Goal: Transaction & Acquisition: Download file/media

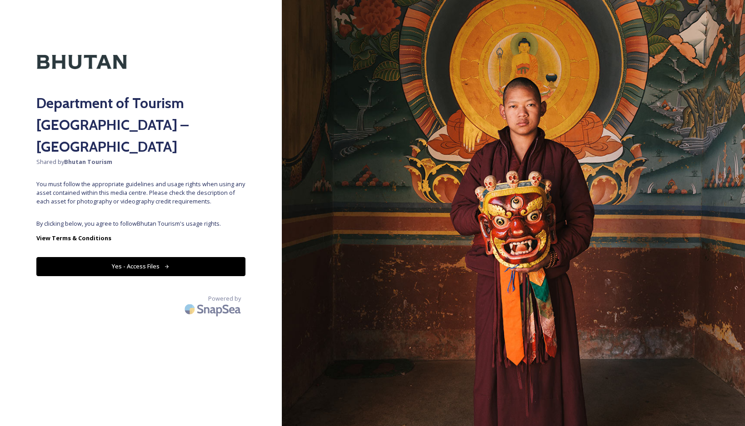
click at [129, 257] on button "Yes - Access Files" at bounding box center [140, 266] width 209 height 19
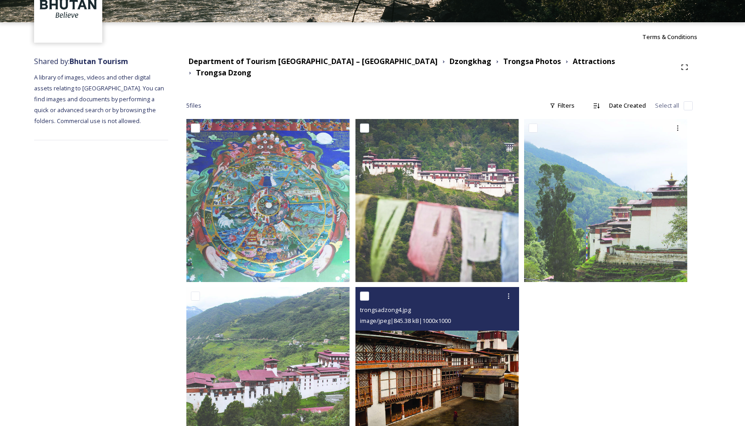
scroll to position [97, 0]
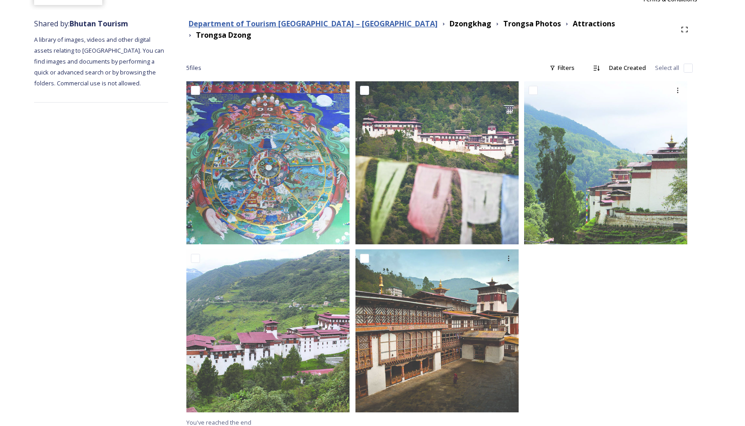
click at [334, 29] on strong "Department of Tourism [GEOGRAPHIC_DATA] – [GEOGRAPHIC_DATA]" at bounding box center [313, 24] width 249 height 10
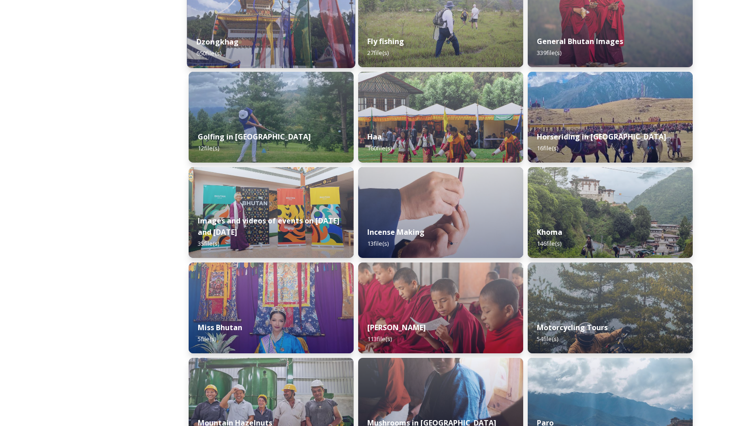
scroll to position [452, 0]
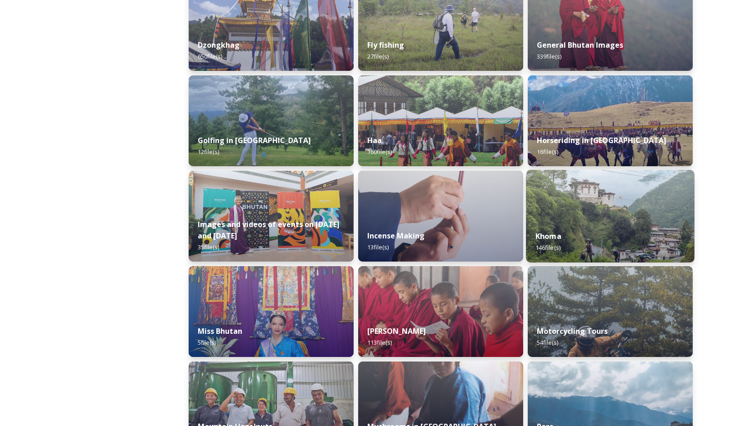
click at [572, 235] on div "Khoma 146 file(s)" at bounding box center [610, 241] width 168 height 41
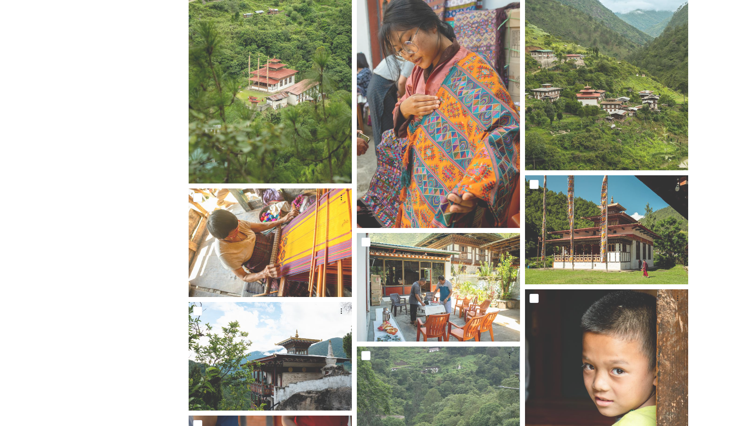
scroll to position [3821, 0]
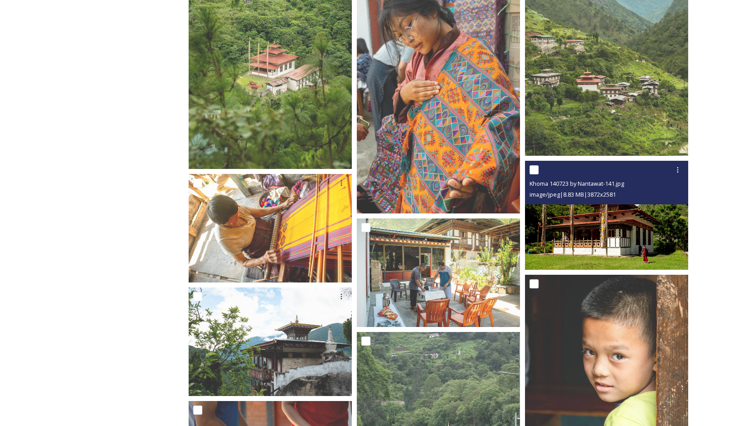
click at [640, 210] on img at bounding box center [606, 215] width 163 height 109
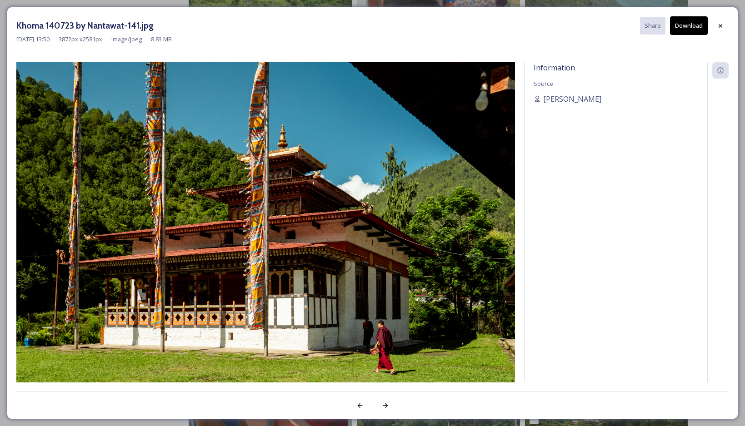
click at [685, 28] on button "Download" at bounding box center [689, 25] width 38 height 19
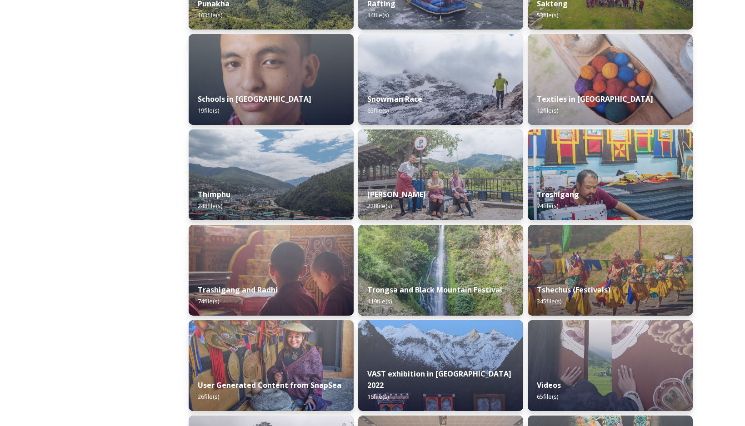
scroll to position [970, 0]
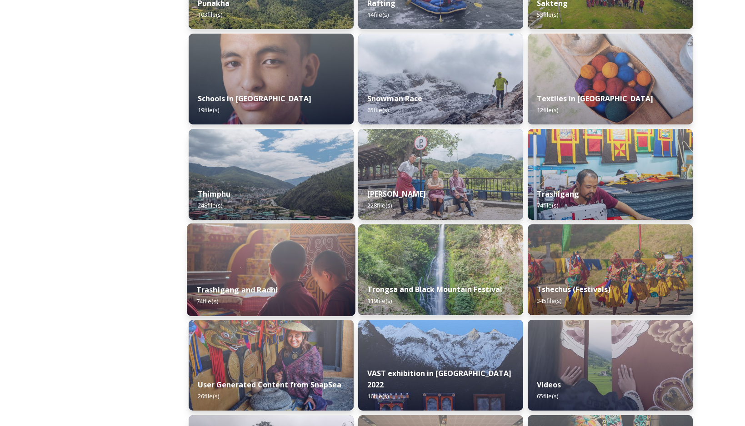
click at [288, 270] on img at bounding box center [271, 269] width 168 height 93
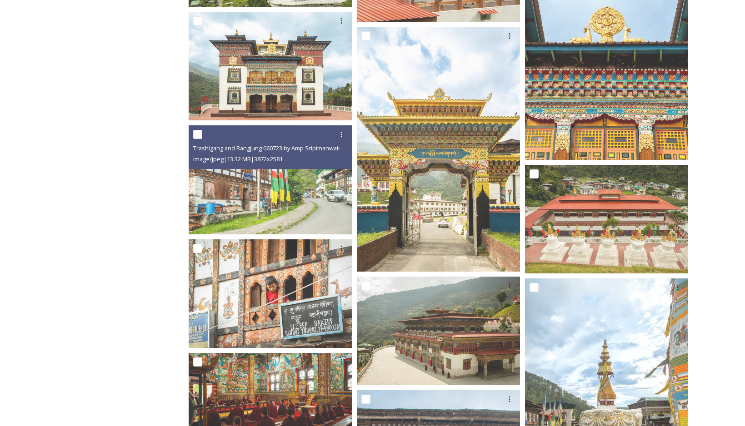
scroll to position [377, 0]
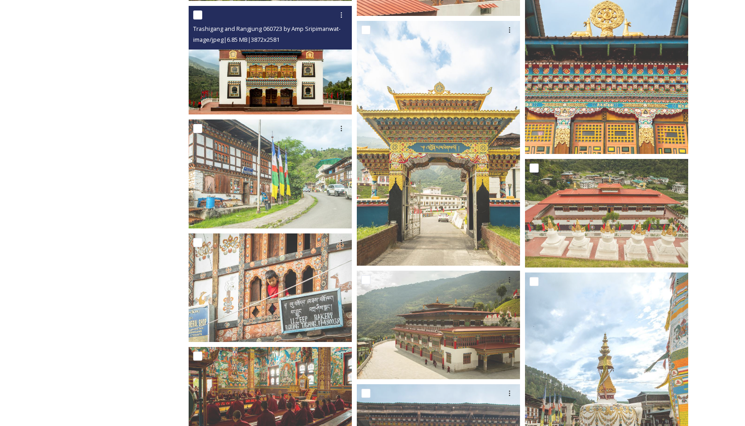
click at [274, 87] on img at bounding box center [270, 60] width 163 height 109
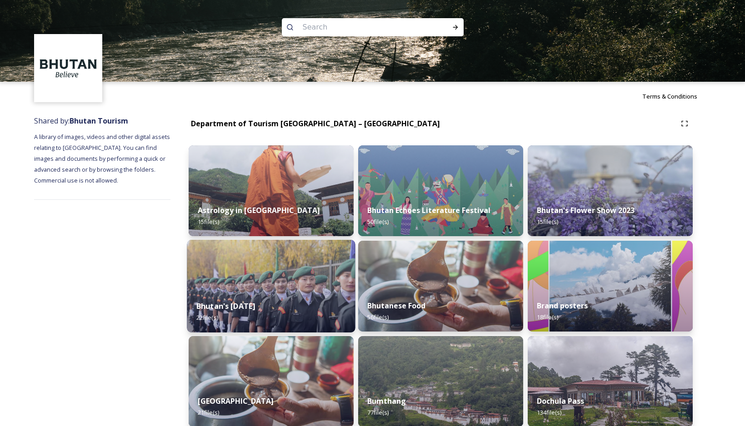
click at [282, 264] on img at bounding box center [271, 286] width 168 height 93
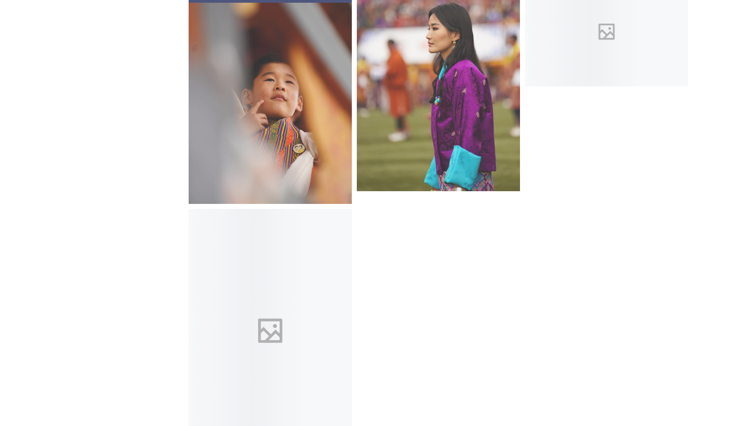
scroll to position [1210, 0]
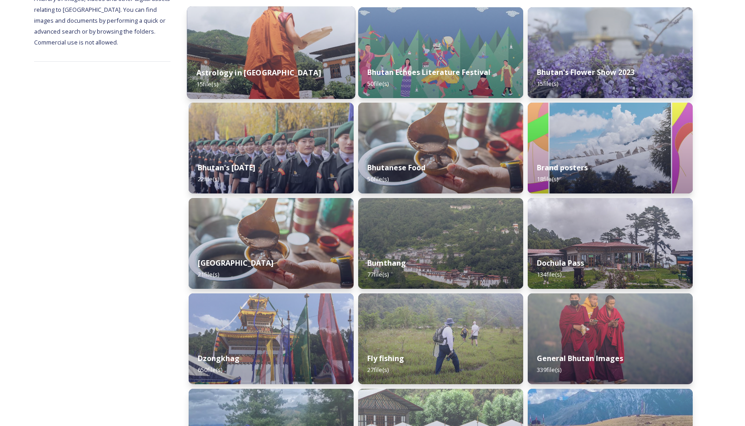
scroll to position [140, 0]
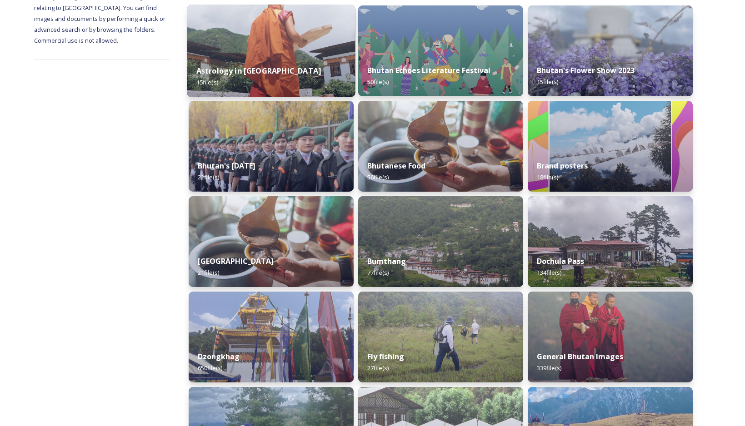
click at [316, 55] on img at bounding box center [271, 51] width 168 height 93
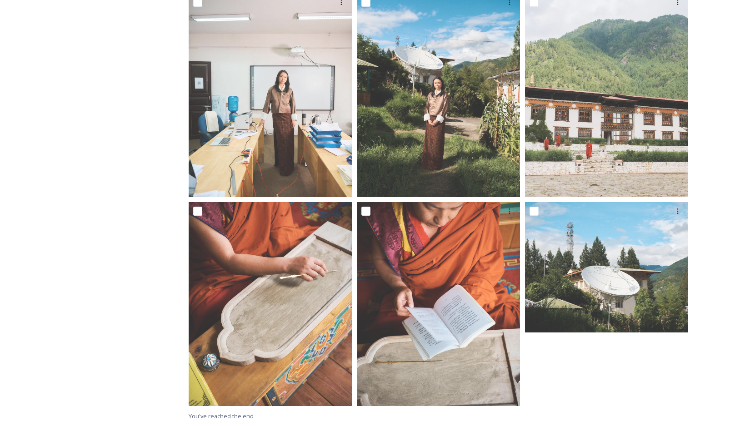
scroll to position [805, 0]
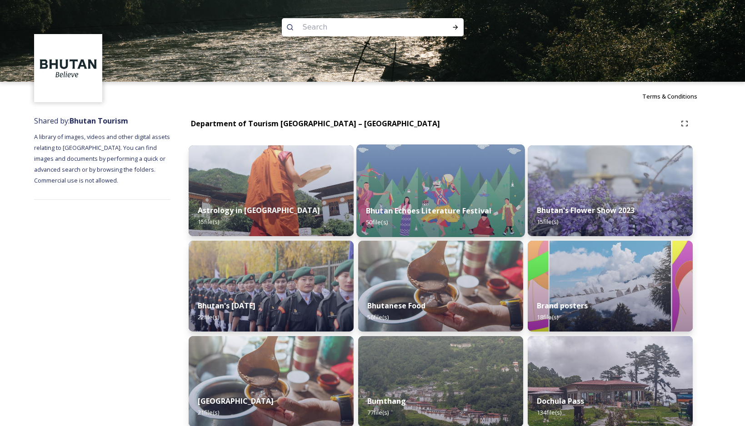
click at [393, 198] on div "Bhutan Echoes Literature Festival 50 file(s)" at bounding box center [440, 216] width 168 height 41
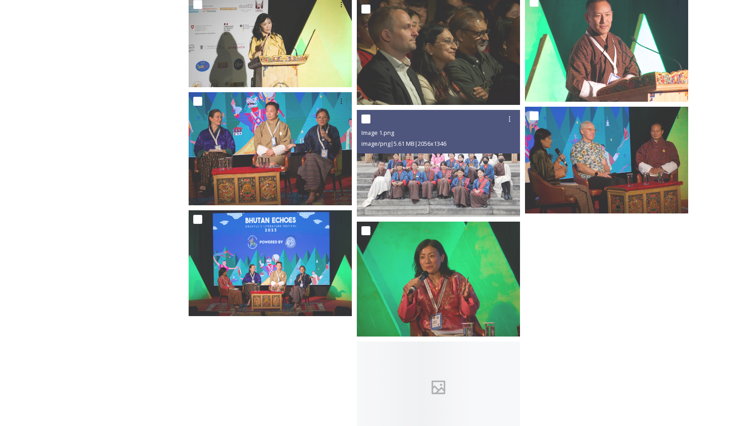
scroll to position [1785, 0]
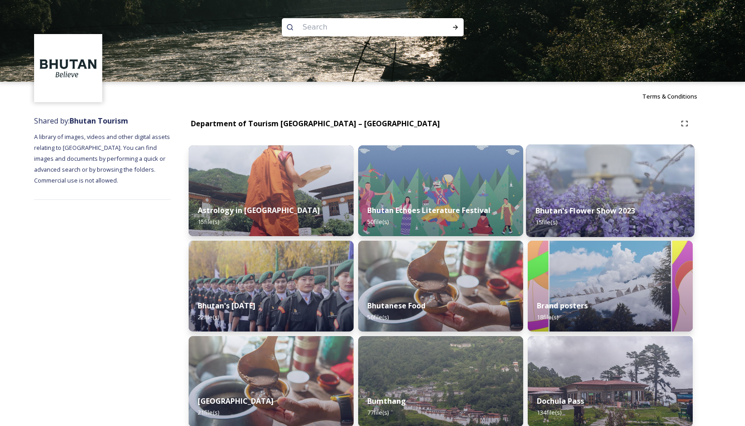
click at [597, 183] on img at bounding box center [610, 190] width 168 height 93
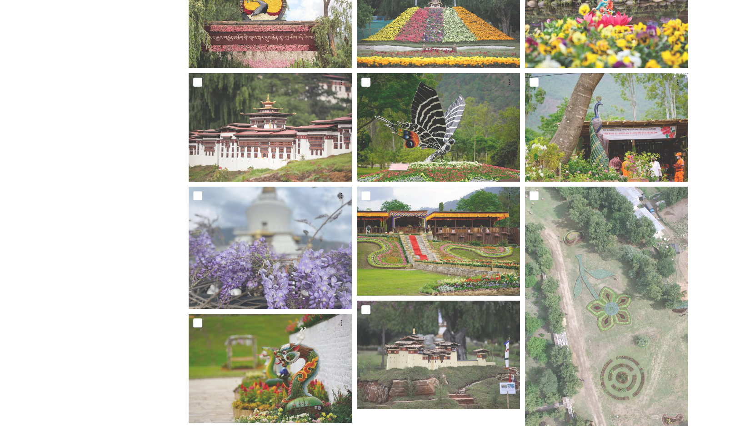
scroll to position [381, 0]
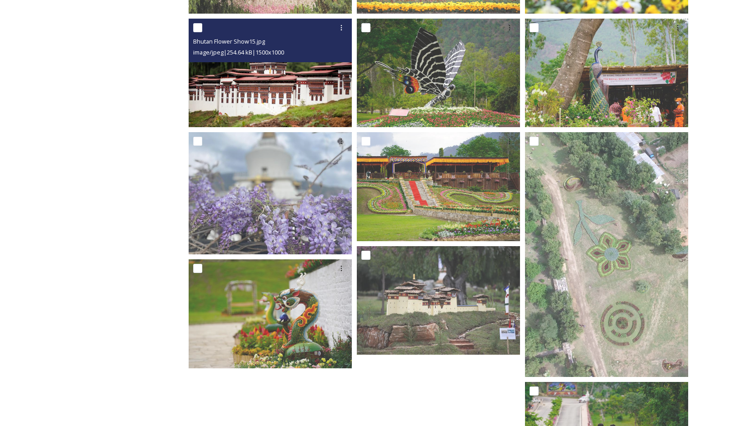
click at [300, 70] on img at bounding box center [270, 73] width 163 height 109
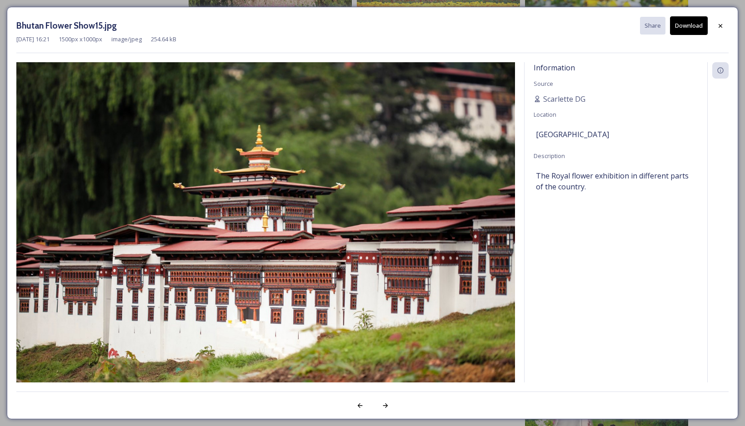
click at [680, 27] on button "Download" at bounding box center [689, 25] width 38 height 19
click at [725, 25] on div at bounding box center [720, 26] width 16 height 16
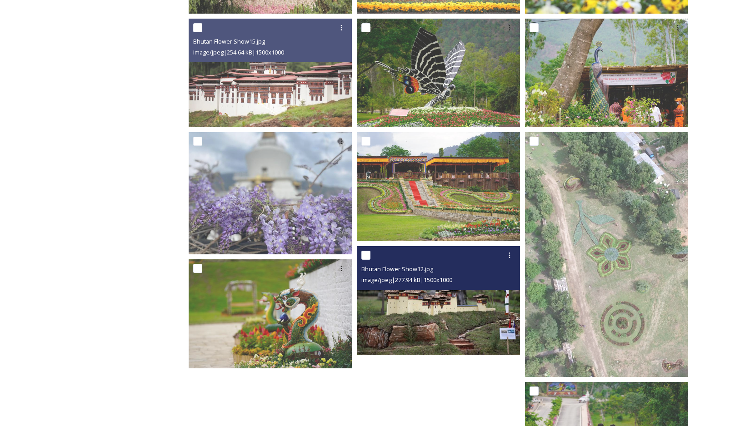
click at [415, 327] on img at bounding box center [438, 300] width 163 height 109
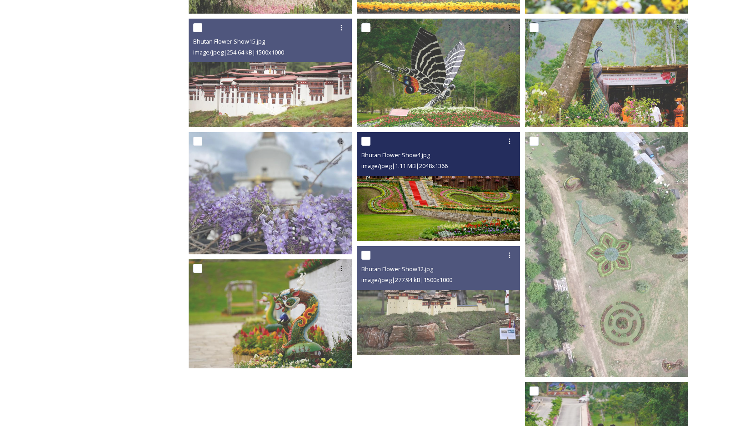
scroll to position [466, 0]
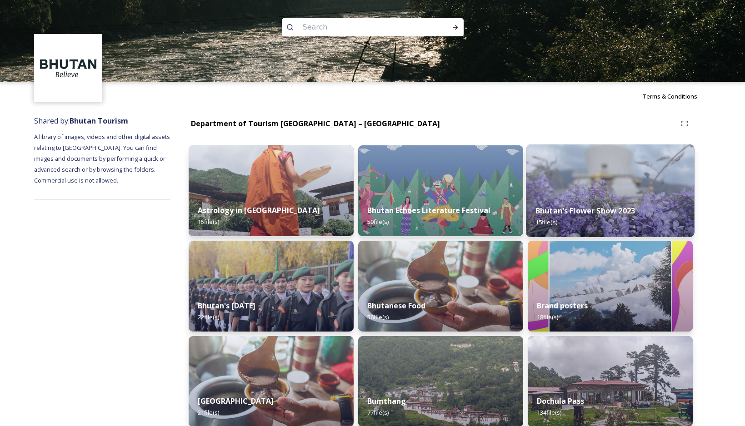
click at [630, 191] on img at bounding box center [610, 190] width 168 height 93
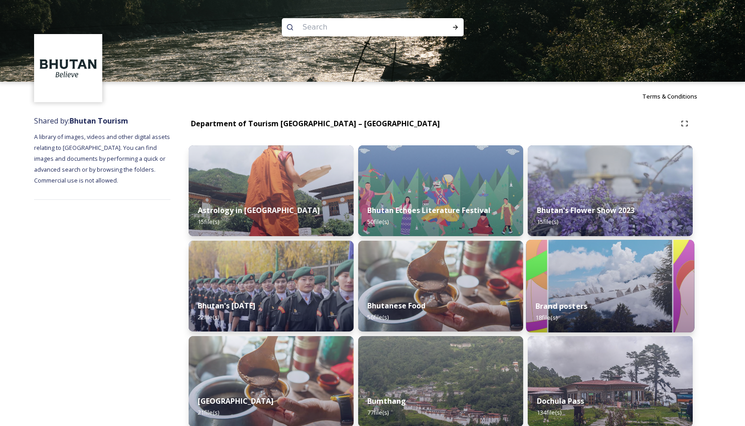
click at [606, 307] on div "Brand posters 18 file(s)" at bounding box center [610, 311] width 168 height 41
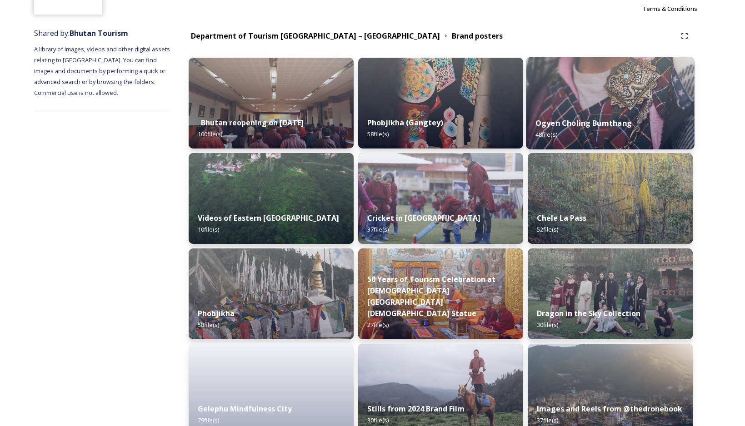
scroll to position [93, 0]
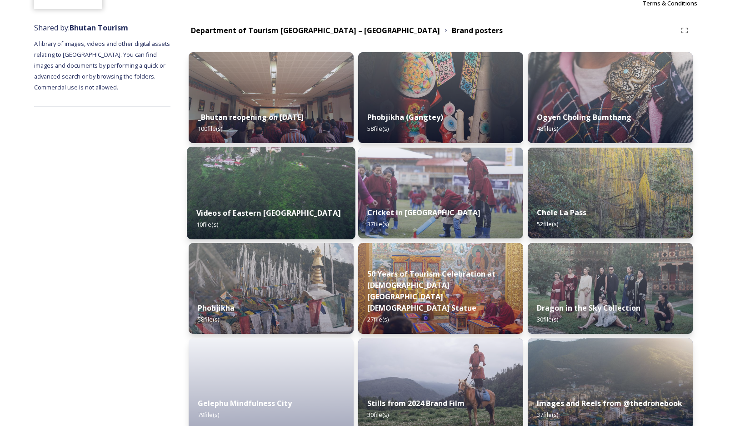
drag, startPoint x: 237, startPoint y: 193, endPoint x: 423, endPoint y: 191, distance: 186.7
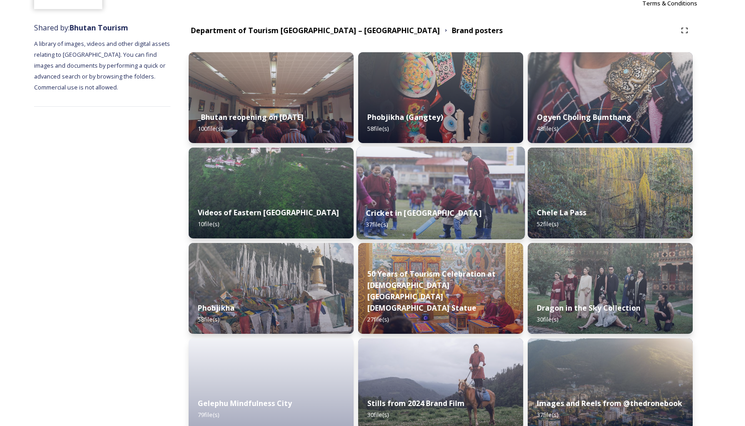
click at [423, 191] on img at bounding box center [440, 193] width 168 height 93
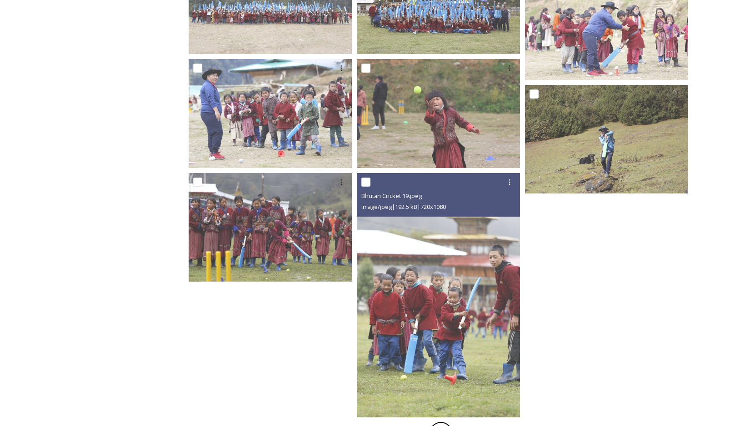
scroll to position [684, 0]
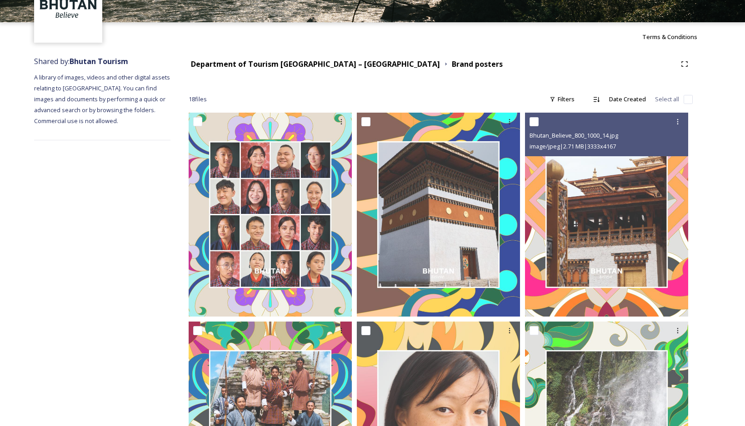
scroll to position [57, 0]
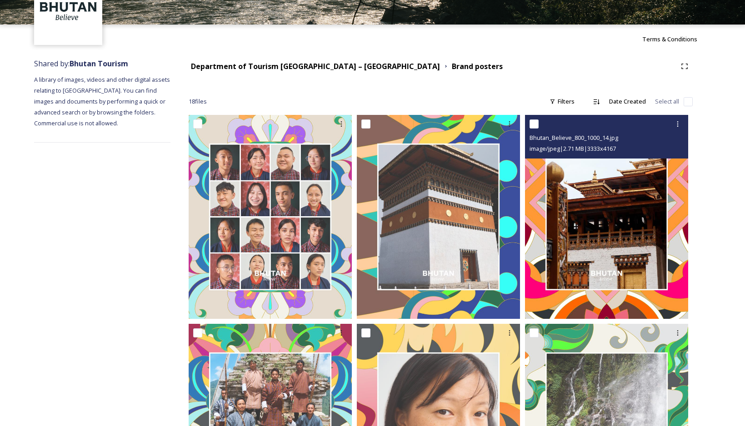
click at [622, 193] on img at bounding box center [606, 217] width 163 height 204
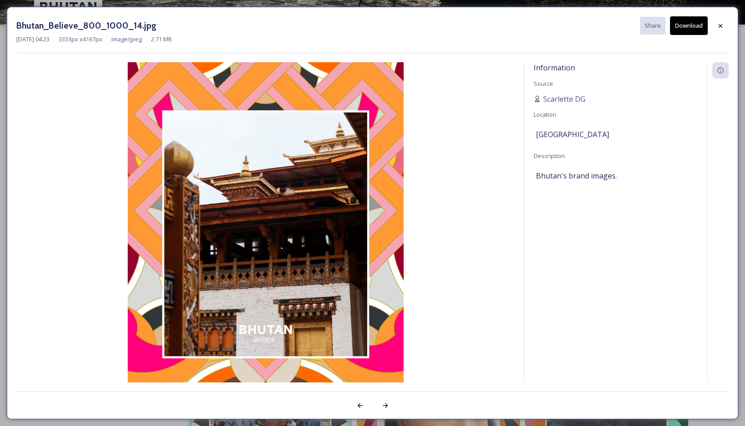
click at [684, 27] on button "Download" at bounding box center [689, 25] width 38 height 19
click at [719, 27] on icon at bounding box center [719, 25] width 7 height 7
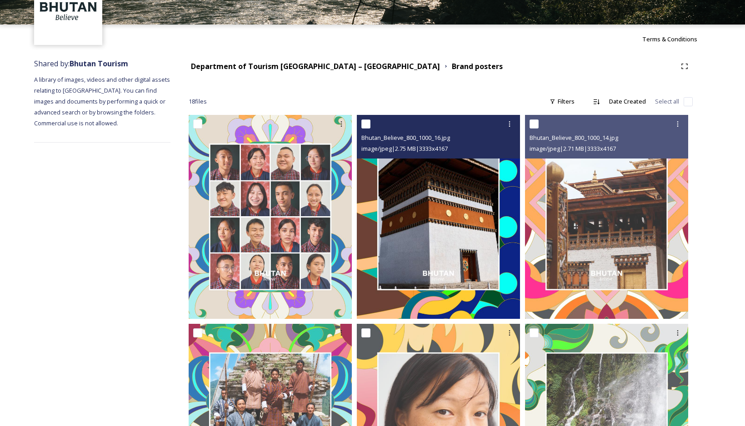
click at [421, 224] on img at bounding box center [438, 217] width 163 height 204
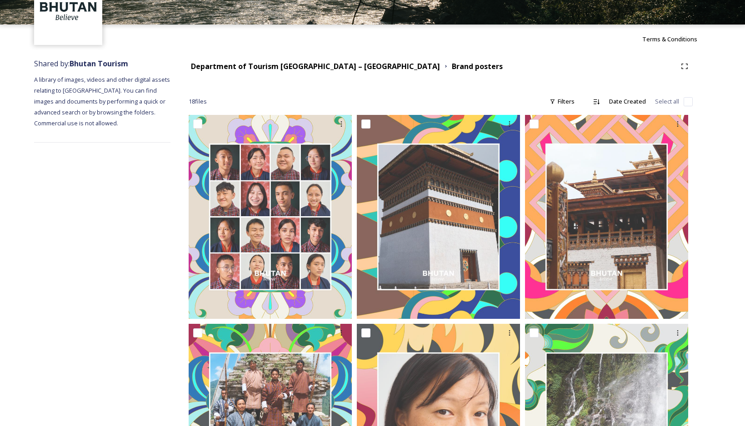
scroll to position [0, 0]
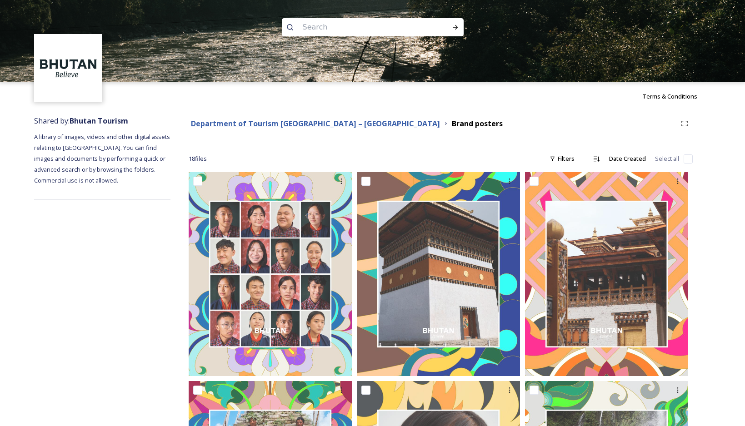
click at [345, 125] on strong "Department of Tourism [GEOGRAPHIC_DATA] – [GEOGRAPHIC_DATA]" at bounding box center [315, 124] width 249 height 10
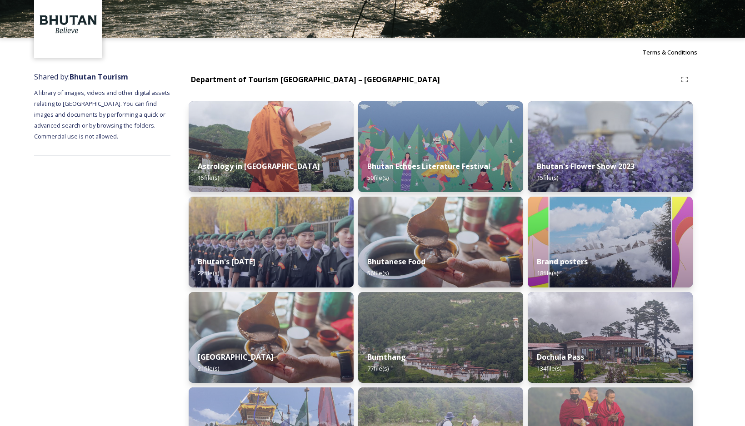
scroll to position [45, 0]
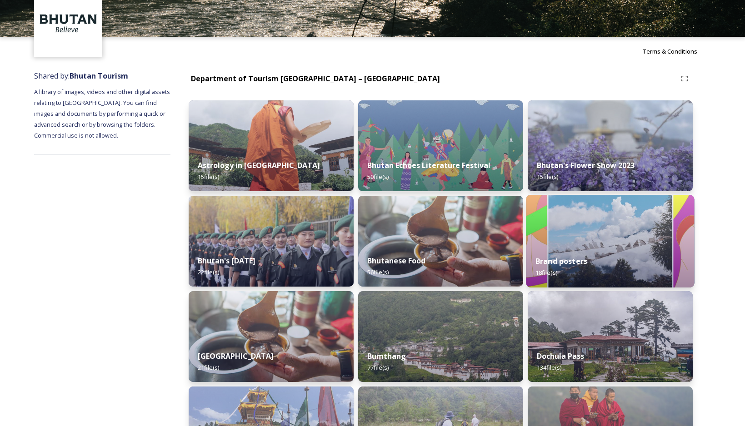
click at [566, 218] on img at bounding box center [610, 241] width 168 height 93
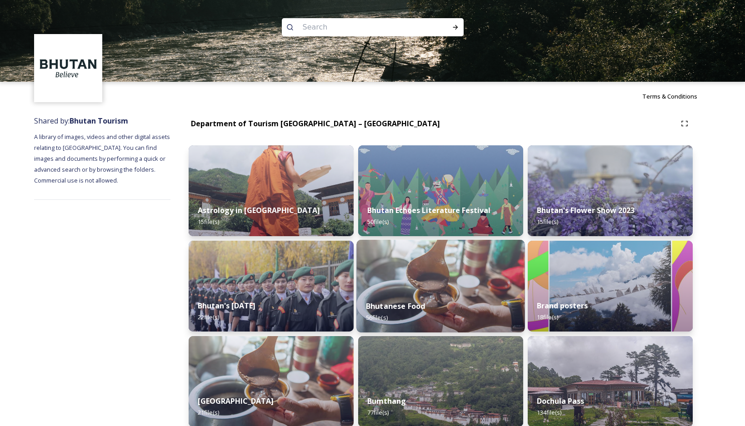
click at [427, 294] on div "Bhutanese Food 56 file(s)" at bounding box center [440, 311] width 168 height 41
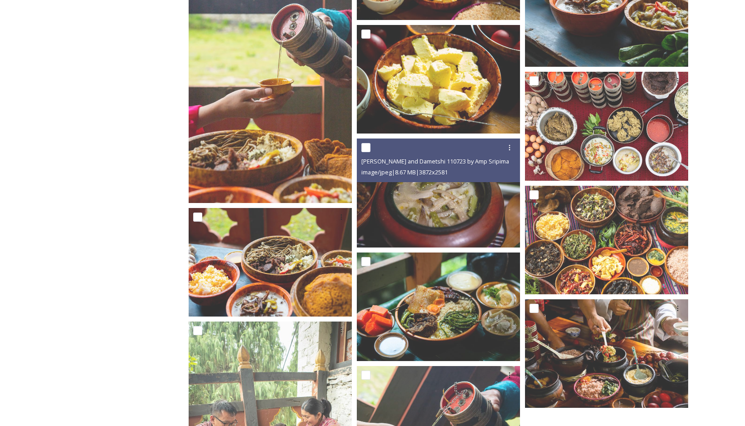
scroll to position [2217, 0]
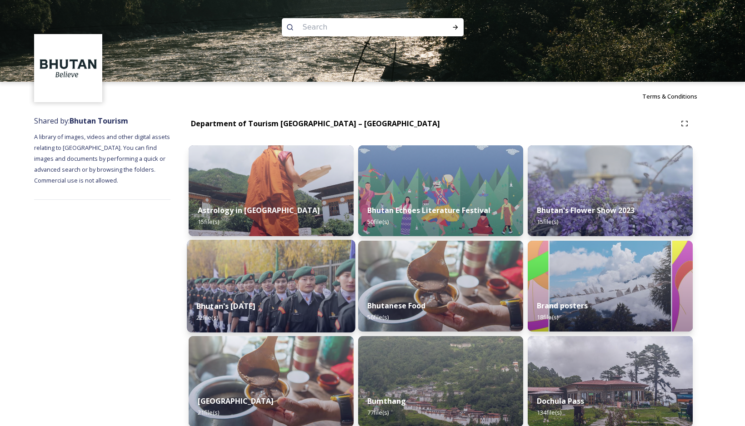
click at [284, 288] on img at bounding box center [271, 286] width 168 height 93
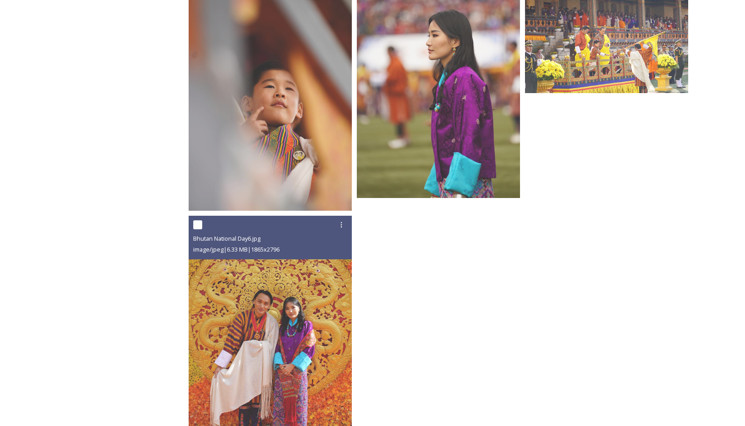
scroll to position [1210, 0]
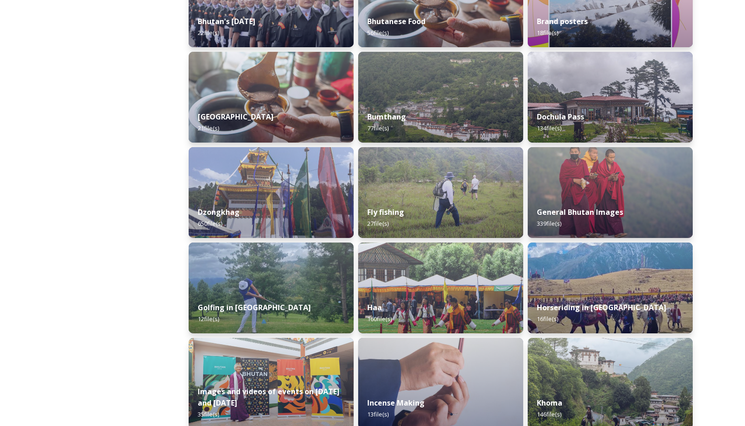
scroll to position [288, 0]
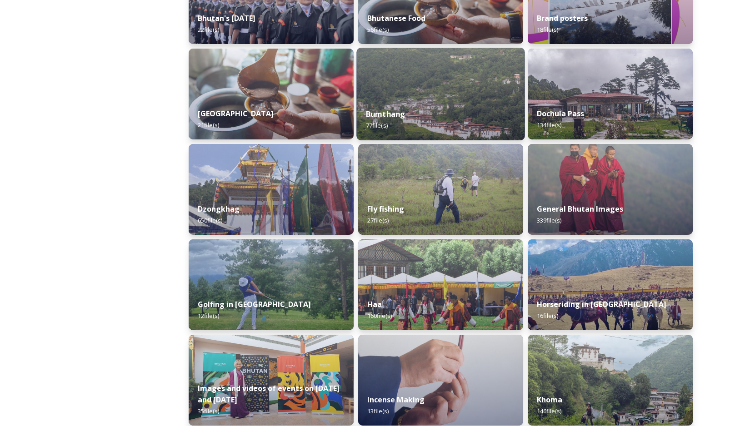
click at [486, 77] on img at bounding box center [440, 94] width 168 height 93
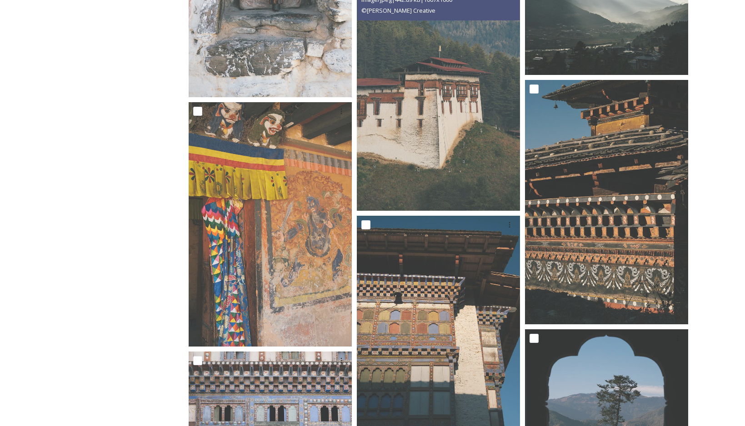
scroll to position [1067, 0]
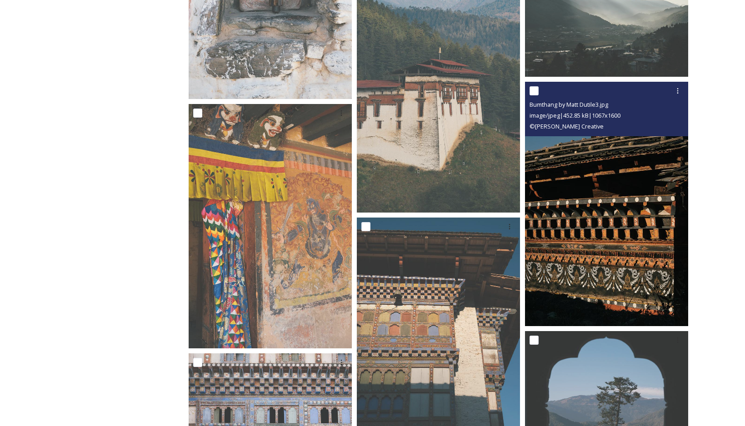
click at [587, 183] on img at bounding box center [606, 204] width 163 height 244
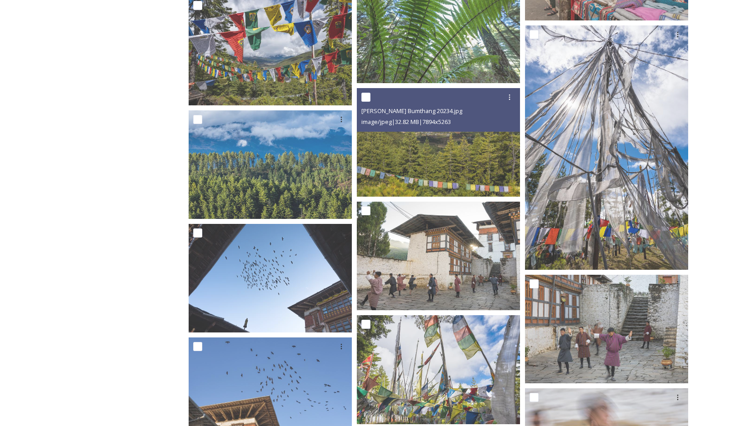
scroll to position [1894, 0]
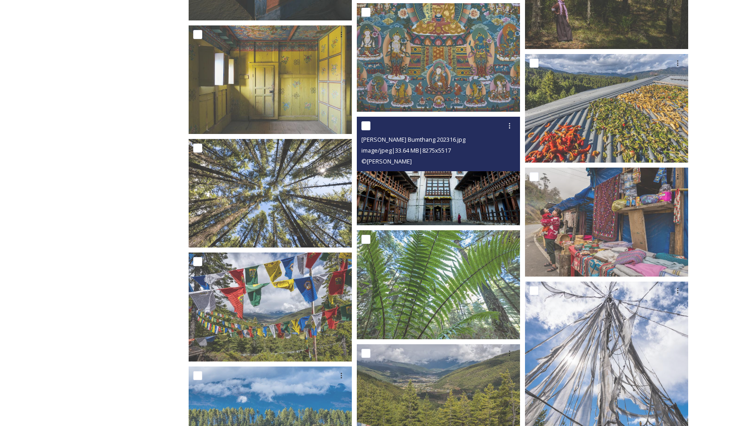
click at [430, 191] on img at bounding box center [438, 171] width 163 height 109
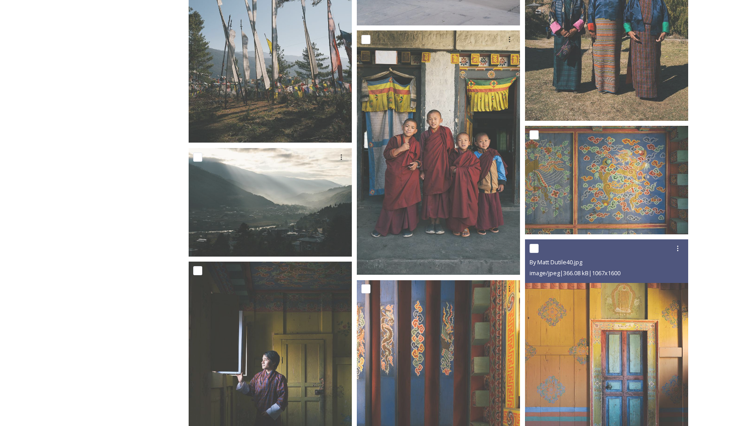
scroll to position [3274, 0]
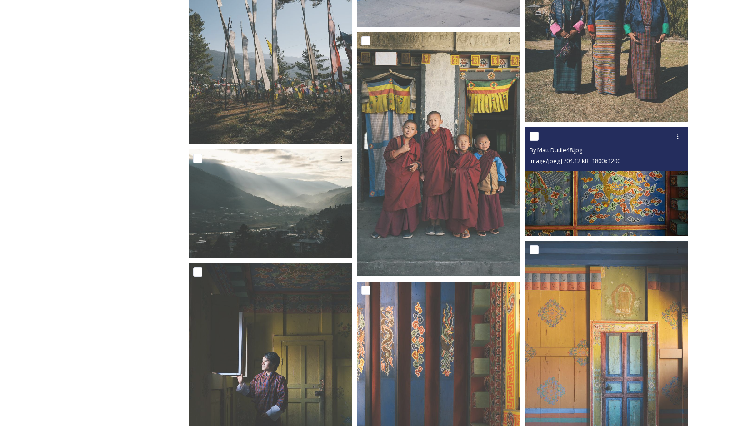
click at [625, 197] on img at bounding box center [606, 181] width 163 height 109
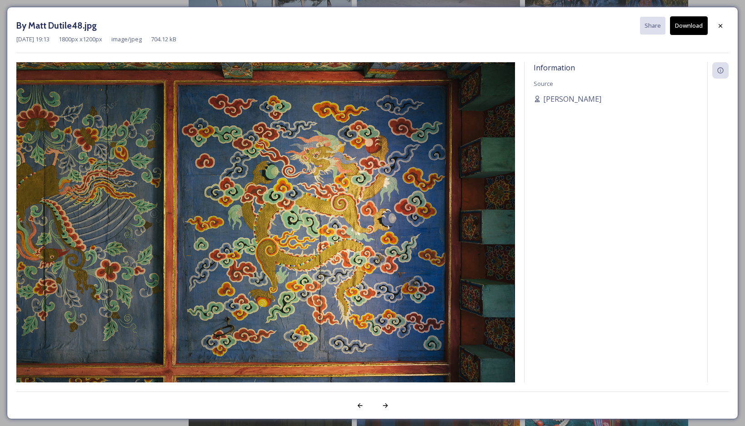
click at [685, 29] on button "Download" at bounding box center [689, 25] width 38 height 19
click at [721, 27] on icon at bounding box center [719, 25] width 7 height 7
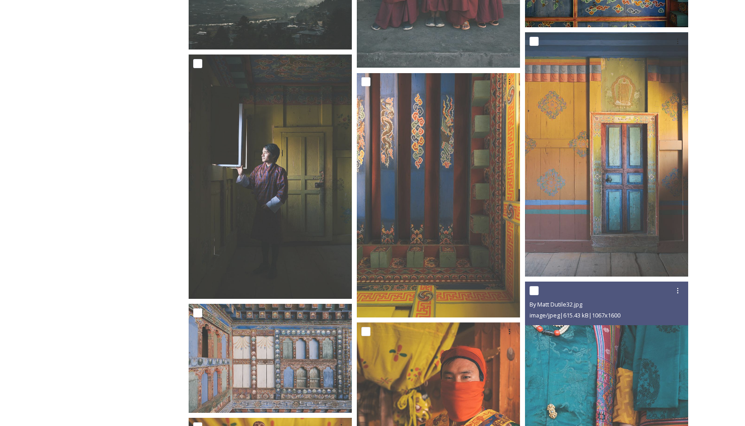
scroll to position [3481, 0]
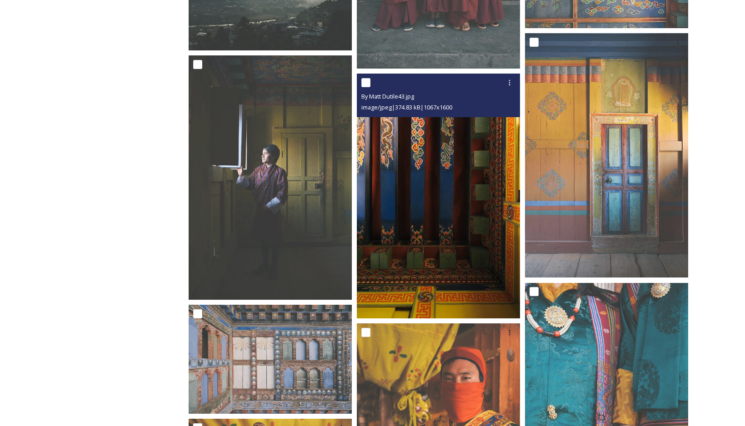
click at [475, 177] on img at bounding box center [438, 196] width 163 height 244
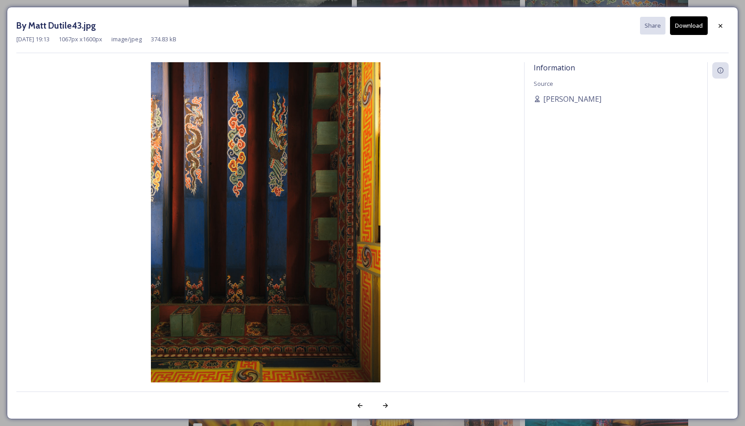
click at [697, 26] on button "Download" at bounding box center [689, 25] width 38 height 19
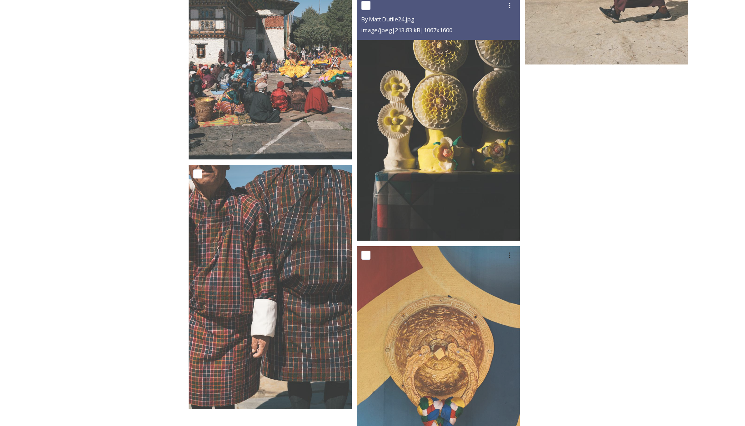
scroll to position [4891, 0]
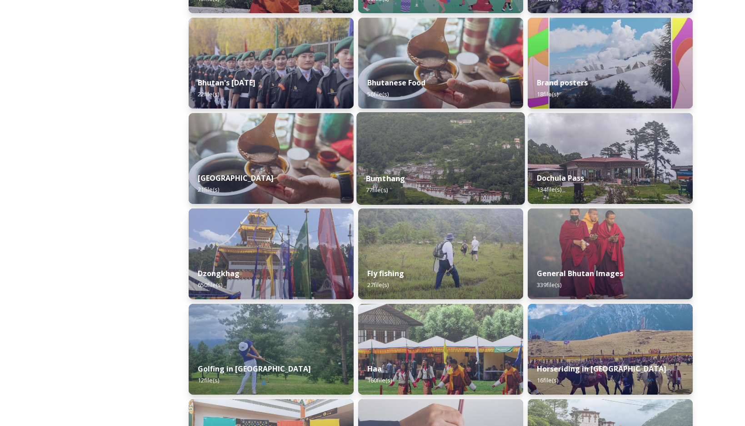
scroll to position [222, 0]
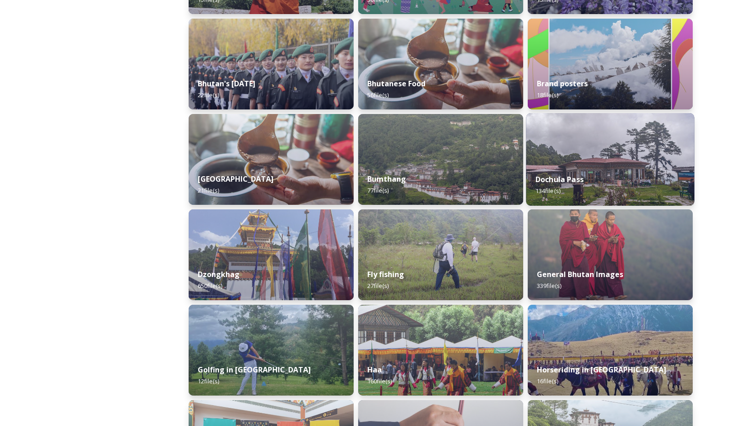
click at [575, 173] on div "Dochula Pass 134 file(s)" at bounding box center [610, 184] width 168 height 41
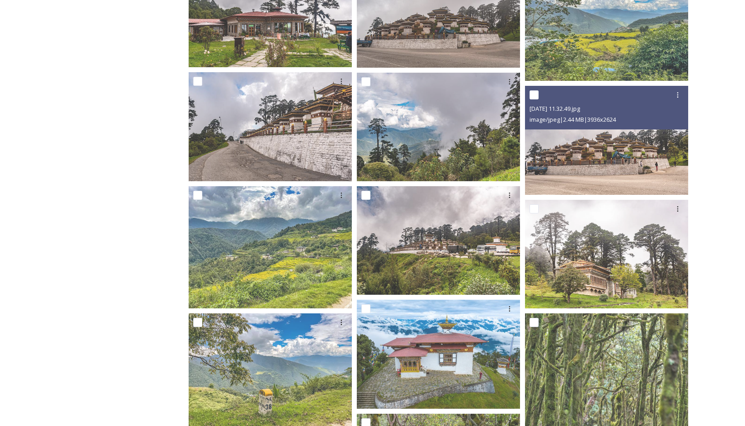
scroll to position [224, 0]
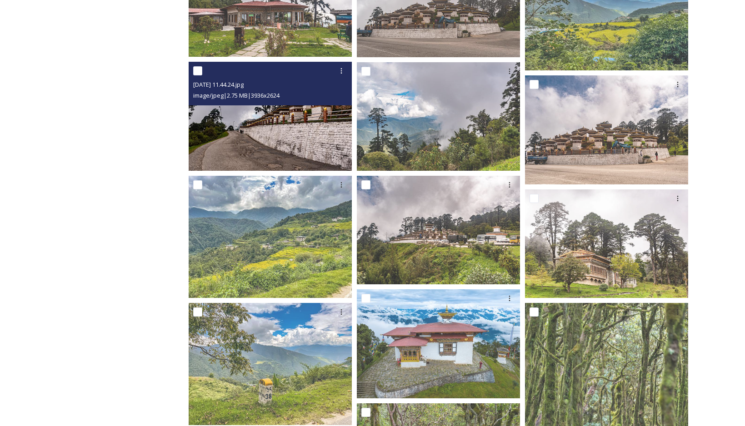
click at [309, 117] on img at bounding box center [270, 116] width 163 height 109
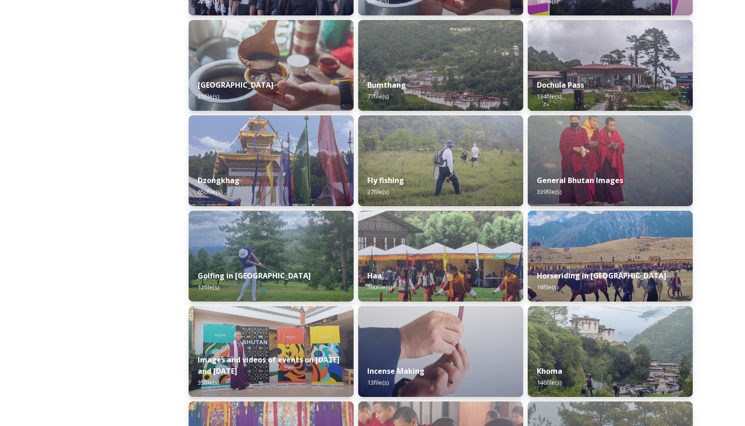
scroll to position [332, 0]
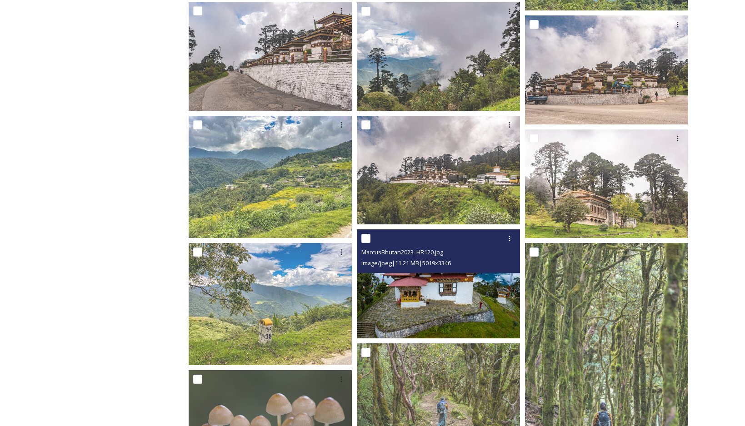
scroll to position [263, 0]
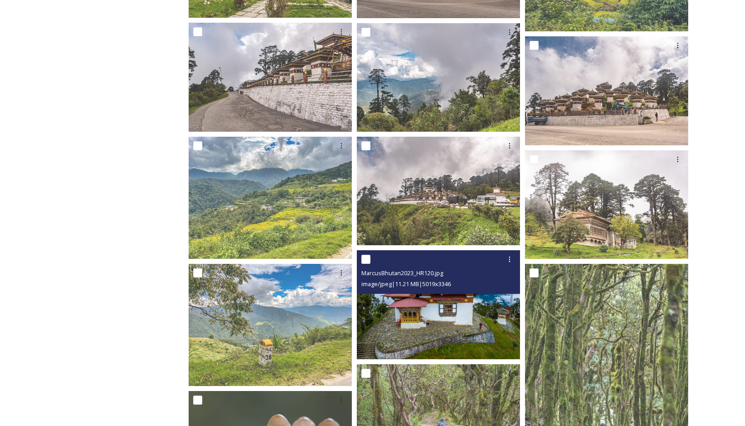
click at [411, 321] on img at bounding box center [438, 304] width 163 height 109
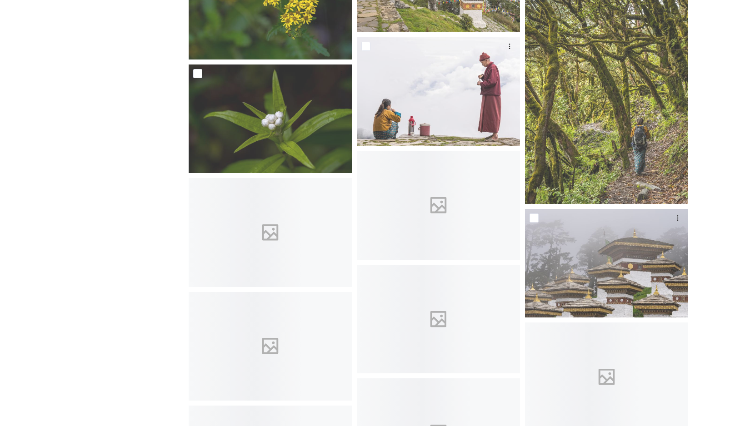
scroll to position [934, 0]
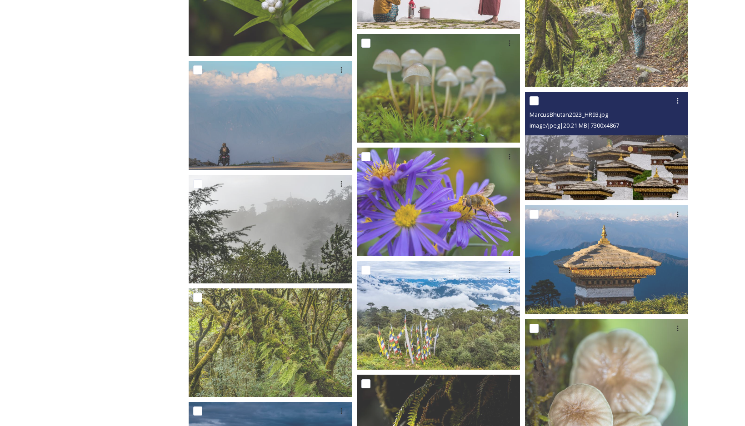
click at [602, 161] on img at bounding box center [606, 146] width 163 height 109
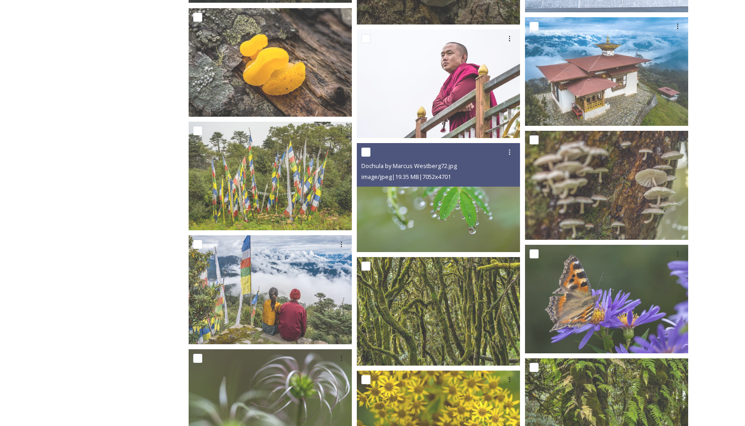
scroll to position [3369, 0]
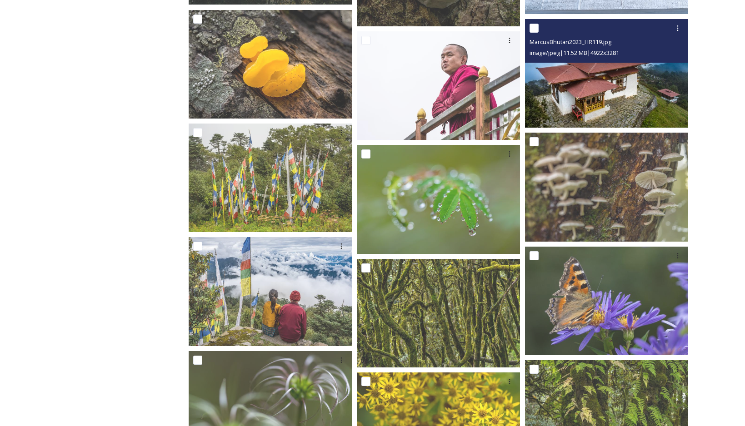
click at [589, 105] on img at bounding box center [606, 73] width 163 height 109
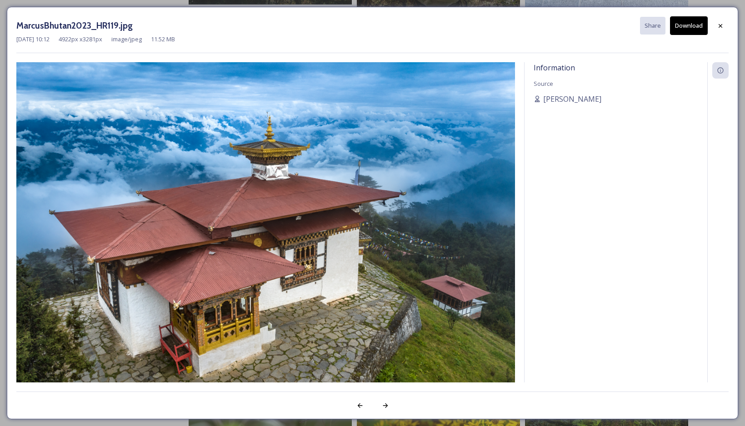
click at [684, 33] on button "Download" at bounding box center [689, 25] width 38 height 19
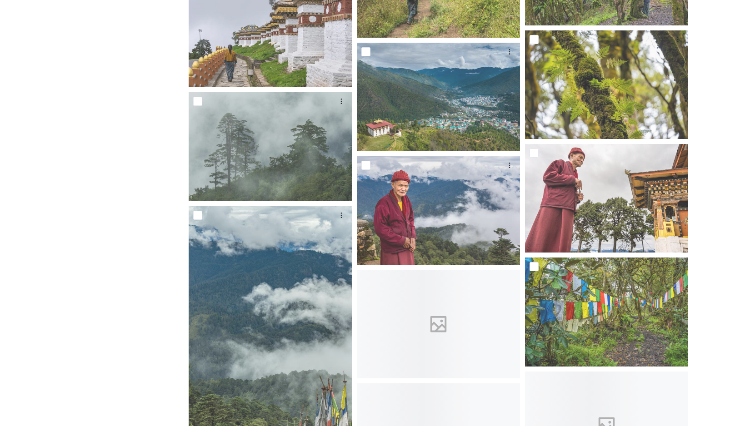
scroll to position [5206, 0]
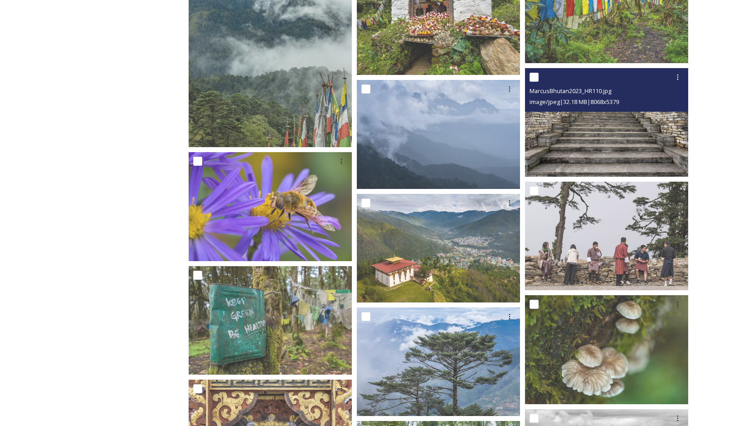
click at [616, 122] on img at bounding box center [606, 122] width 163 height 109
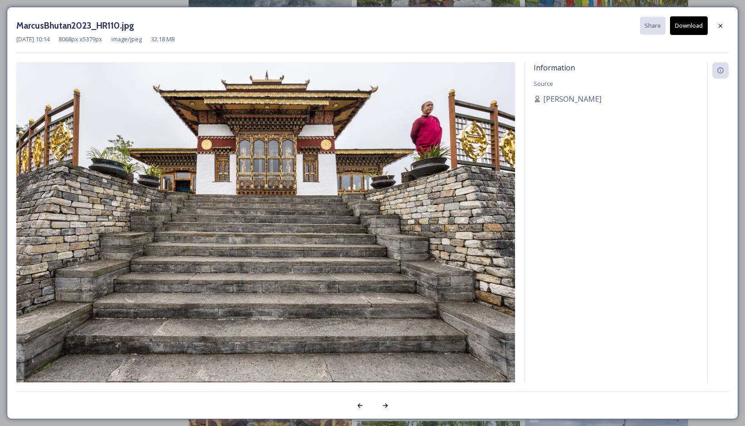
click at [679, 25] on button "Download" at bounding box center [689, 25] width 38 height 19
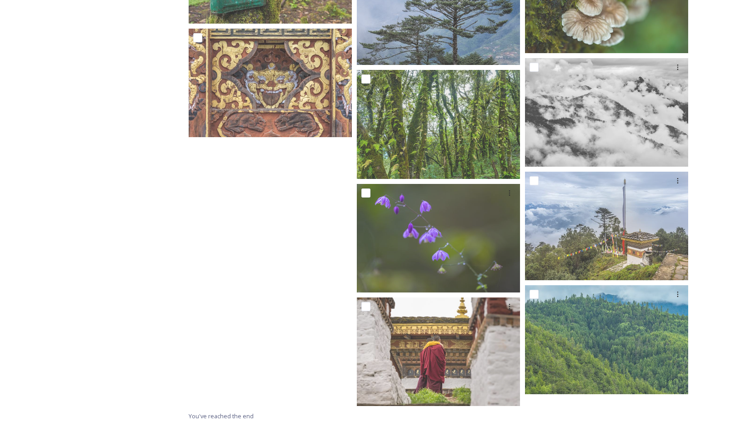
scroll to position [0, 0]
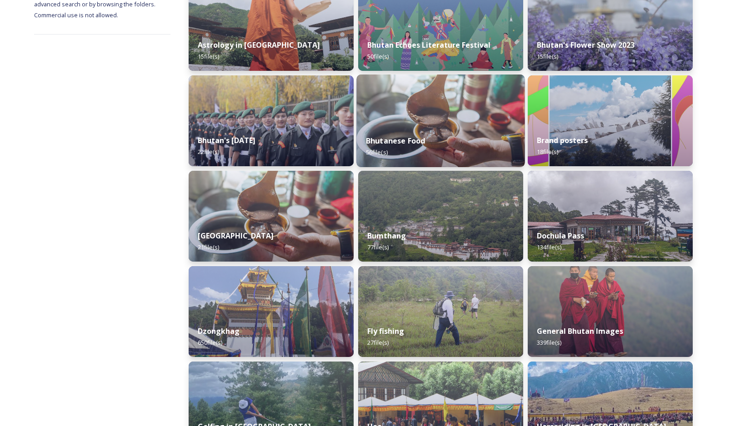
scroll to position [166, 0]
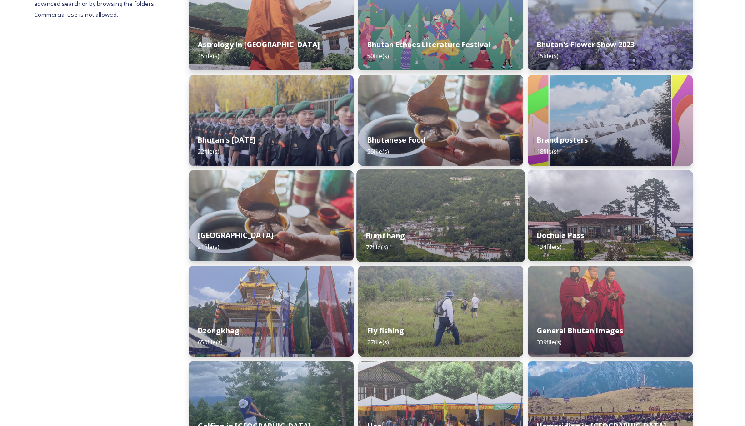
click at [399, 244] on div "Bumthang 77 file(s)" at bounding box center [440, 241] width 168 height 41
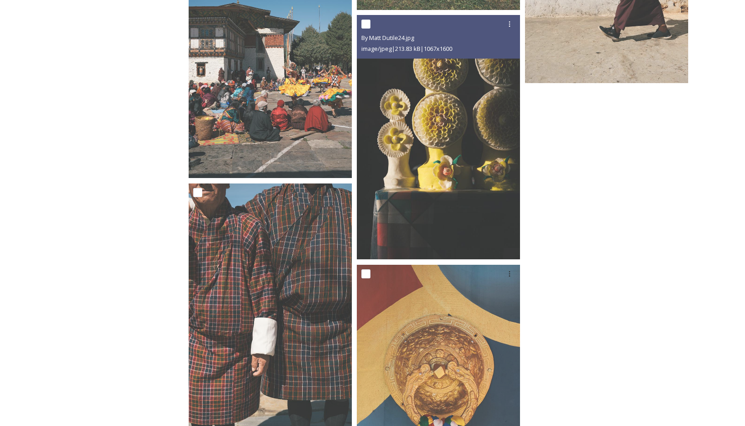
scroll to position [4891, 0]
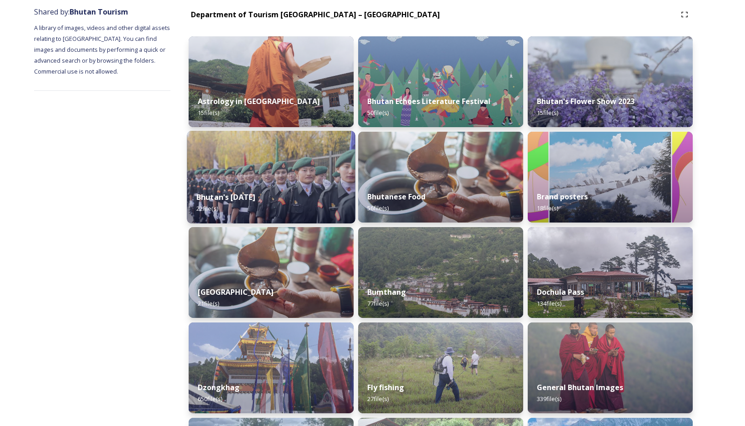
scroll to position [110, 0]
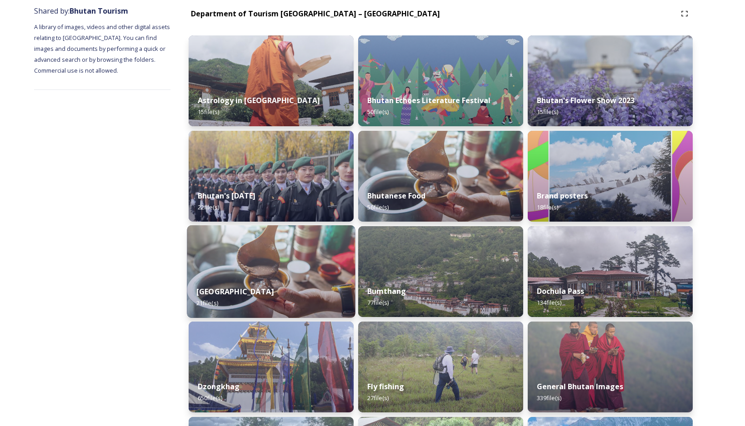
click at [302, 264] on img at bounding box center [271, 271] width 168 height 93
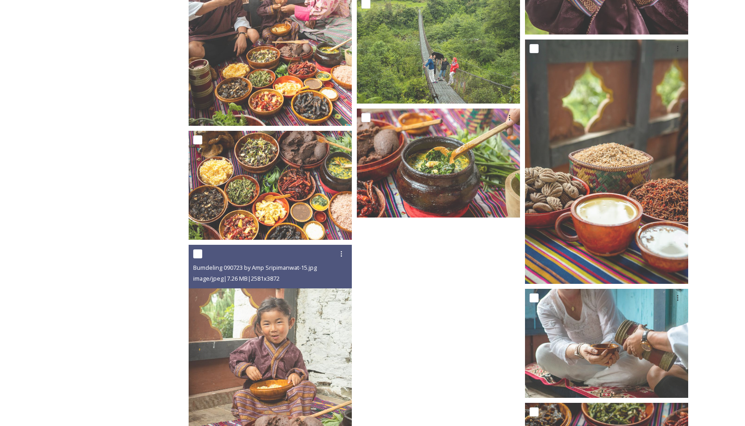
scroll to position [1101, 0]
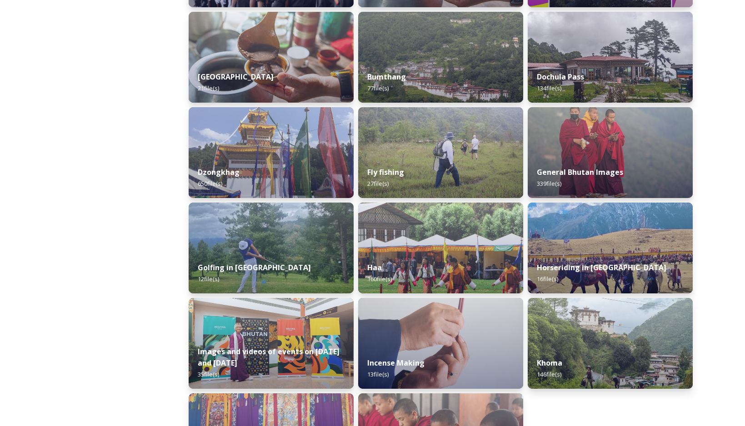
scroll to position [333, 0]
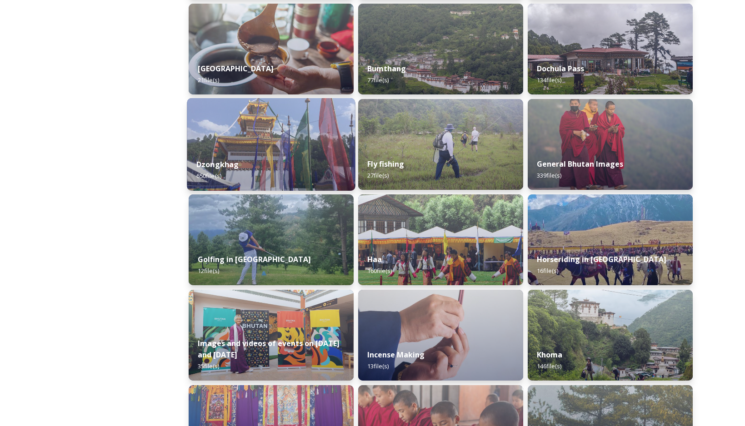
click at [296, 149] on img at bounding box center [271, 144] width 168 height 93
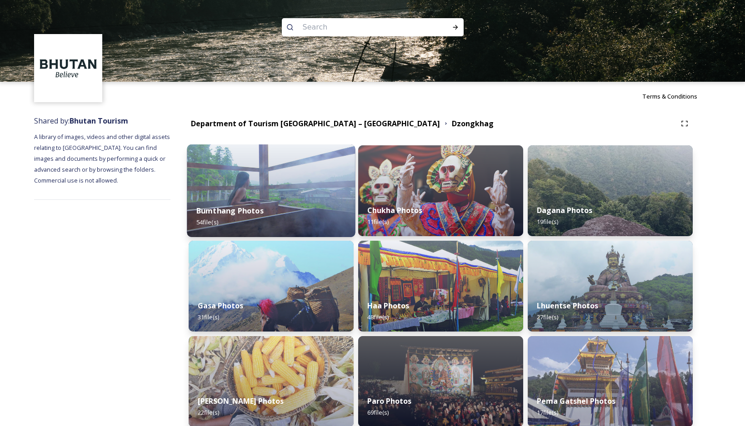
click at [275, 177] on img at bounding box center [271, 190] width 168 height 93
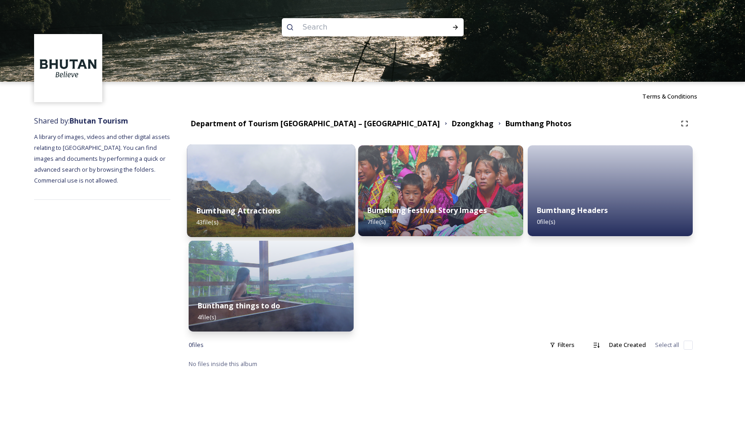
click at [269, 201] on div "Bumthang Attractions 43 file(s)" at bounding box center [271, 216] width 168 height 41
